Goal: Task Accomplishment & Management: Use online tool/utility

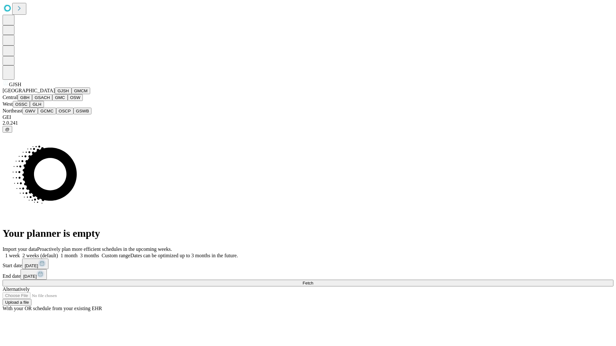
click at [55, 94] on button "GJSH" at bounding box center [63, 91] width 17 height 7
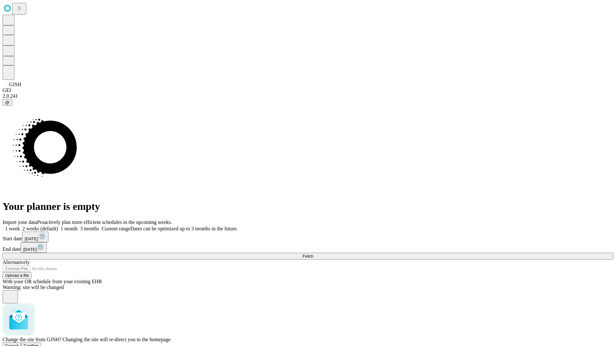
click at [39, 344] on span "Confirm" at bounding box center [31, 346] width 15 height 5
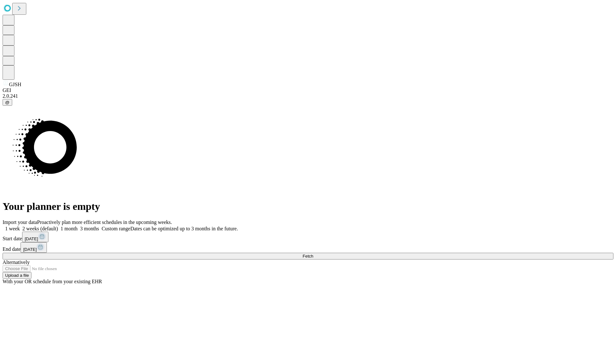
click at [58, 226] on label "2 weeks (default)" at bounding box center [39, 228] width 38 height 5
click at [313, 254] on span "Fetch" at bounding box center [308, 256] width 11 height 5
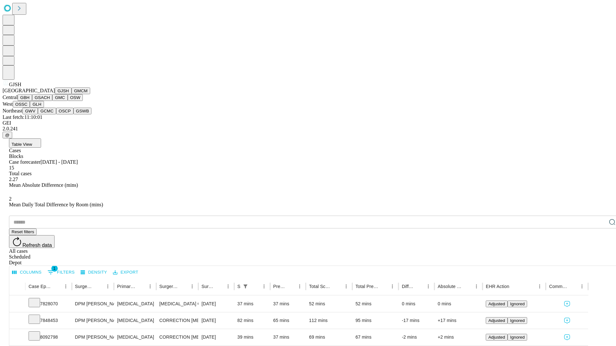
click at [72, 94] on button "GMCM" at bounding box center [81, 91] width 19 height 7
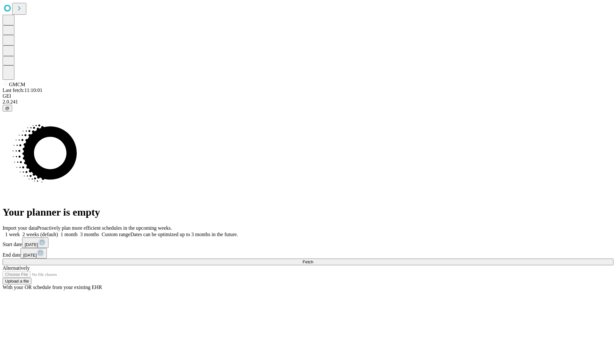
click at [58, 232] on label "2 weeks (default)" at bounding box center [39, 234] width 38 height 5
click at [313, 260] on span "Fetch" at bounding box center [308, 262] width 11 height 5
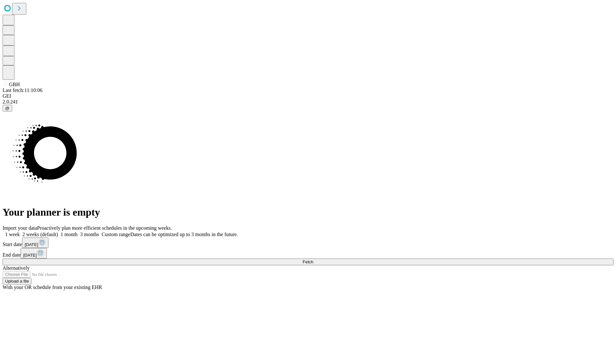
click at [58, 232] on label "2 weeks (default)" at bounding box center [39, 234] width 38 height 5
click at [313, 260] on span "Fetch" at bounding box center [308, 262] width 11 height 5
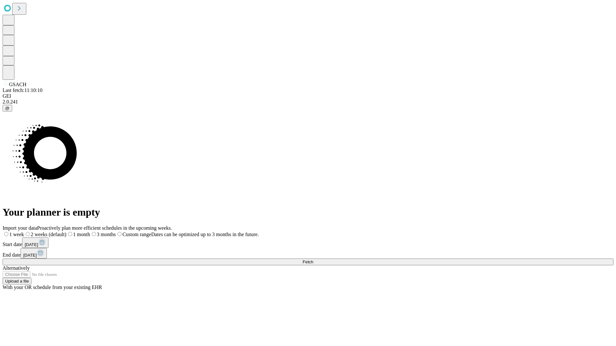
click at [66, 232] on label "2 weeks (default)" at bounding box center [45, 234] width 42 height 5
click at [313, 260] on span "Fetch" at bounding box center [308, 262] width 11 height 5
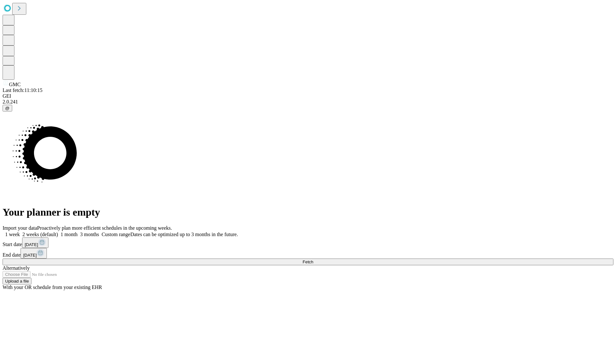
click at [58, 232] on label "2 weeks (default)" at bounding box center [39, 234] width 38 height 5
click at [313, 260] on span "Fetch" at bounding box center [308, 262] width 11 height 5
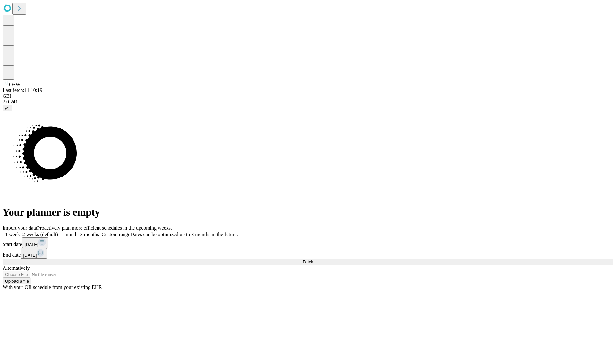
click at [58, 232] on label "2 weeks (default)" at bounding box center [39, 234] width 38 height 5
click at [313, 260] on span "Fetch" at bounding box center [308, 262] width 11 height 5
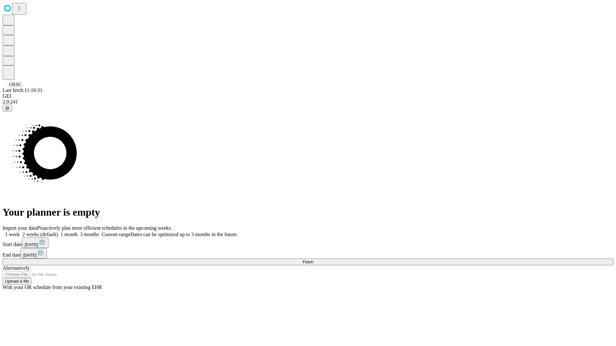
click at [58, 232] on label "2 weeks (default)" at bounding box center [39, 234] width 38 height 5
click at [313, 260] on span "Fetch" at bounding box center [308, 262] width 11 height 5
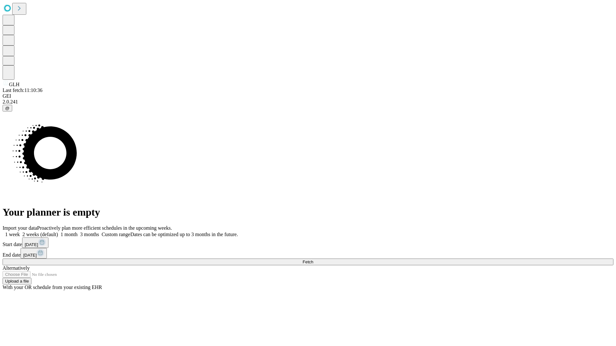
click at [313, 260] on span "Fetch" at bounding box center [308, 262] width 11 height 5
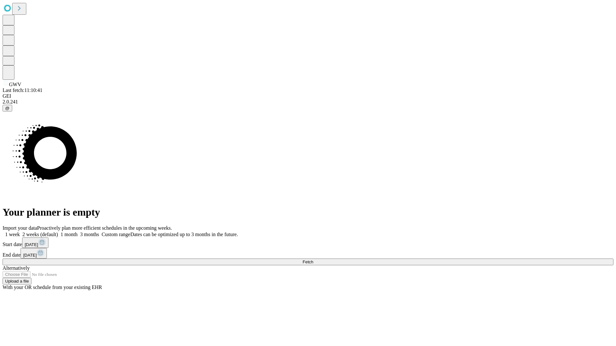
click at [58, 232] on label "2 weeks (default)" at bounding box center [39, 234] width 38 height 5
click at [313, 260] on span "Fetch" at bounding box center [308, 262] width 11 height 5
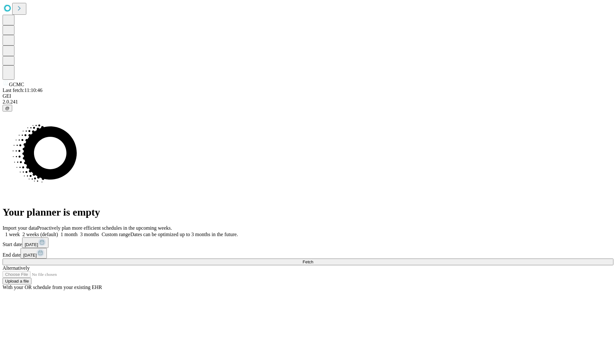
click at [313, 260] on span "Fetch" at bounding box center [308, 262] width 11 height 5
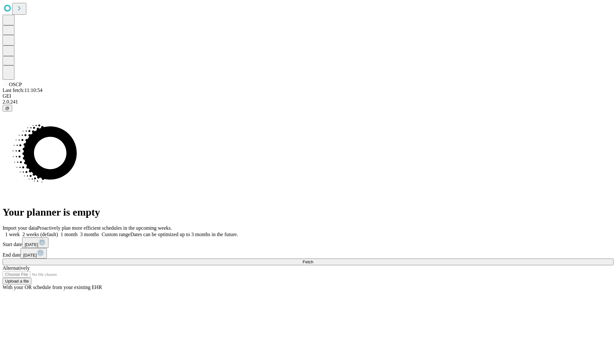
click at [58, 232] on label "2 weeks (default)" at bounding box center [39, 234] width 38 height 5
click at [313, 260] on span "Fetch" at bounding box center [308, 262] width 11 height 5
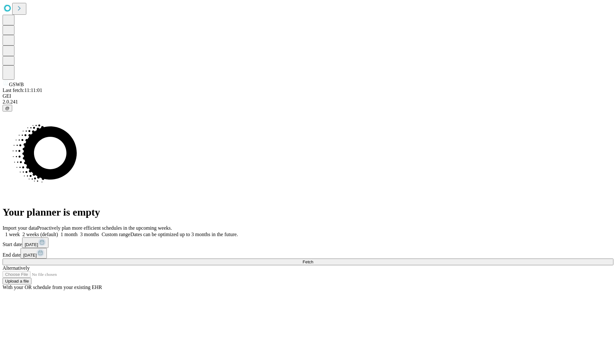
click at [58, 232] on label "2 weeks (default)" at bounding box center [39, 234] width 38 height 5
click at [313, 260] on span "Fetch" at bounding box center [308, 262] width 11 height 5
